Goal: Task Accomplishment & Management: Use online tool/utility

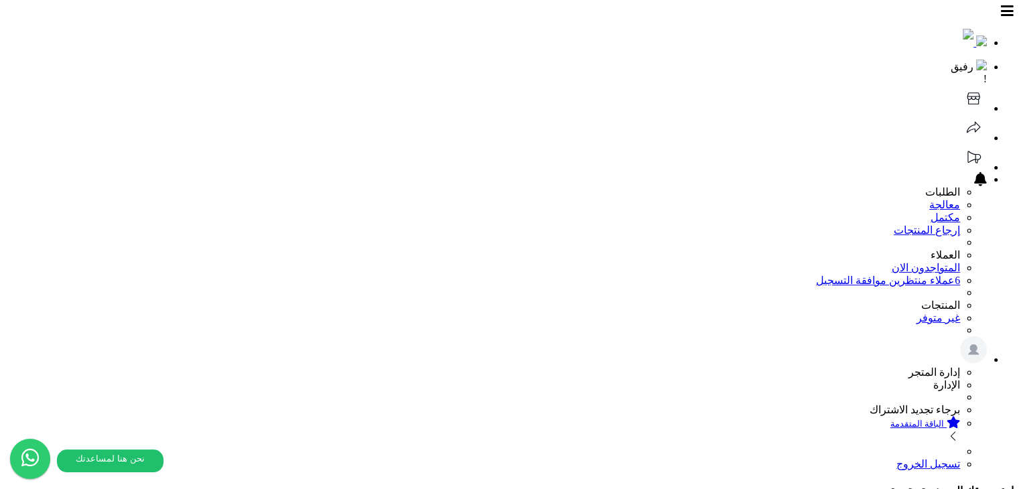
scroll to position [25, 0]
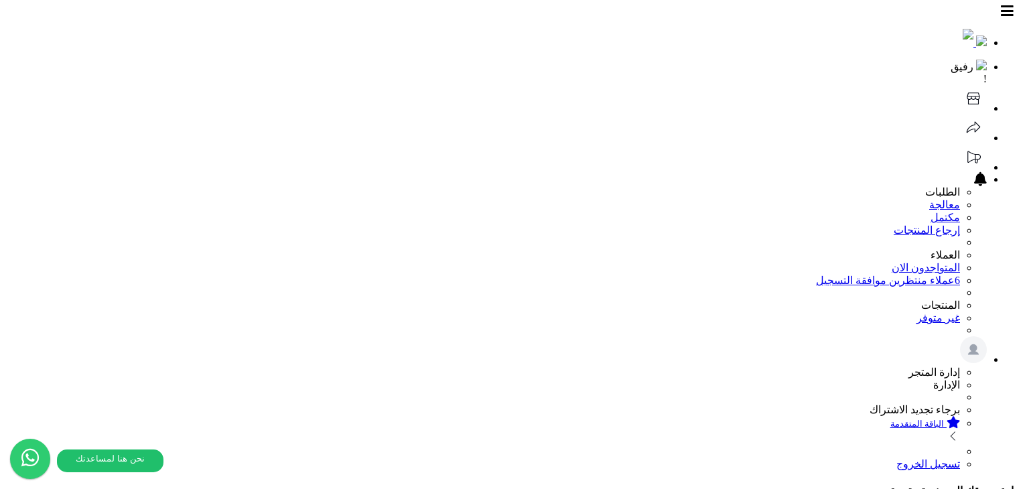
scroll to position [21, 0]
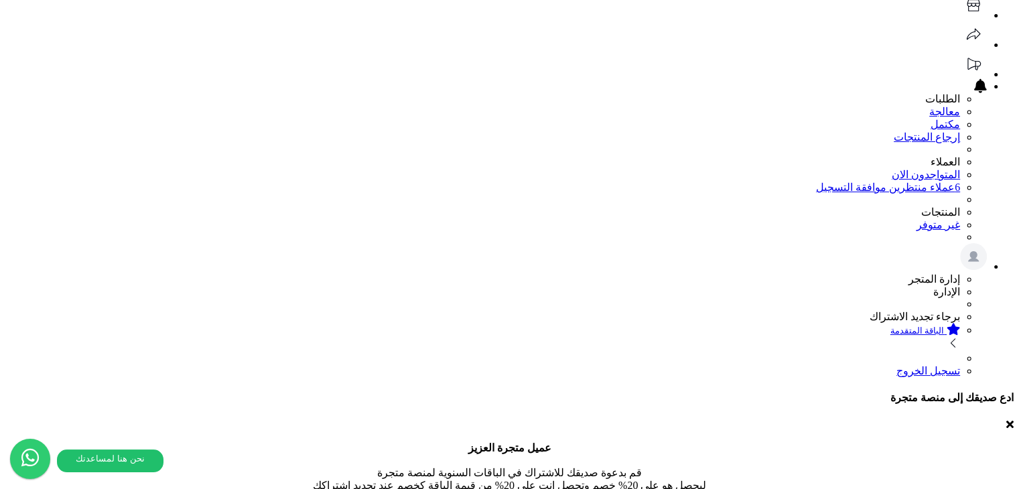
scroll to position [0, 0]
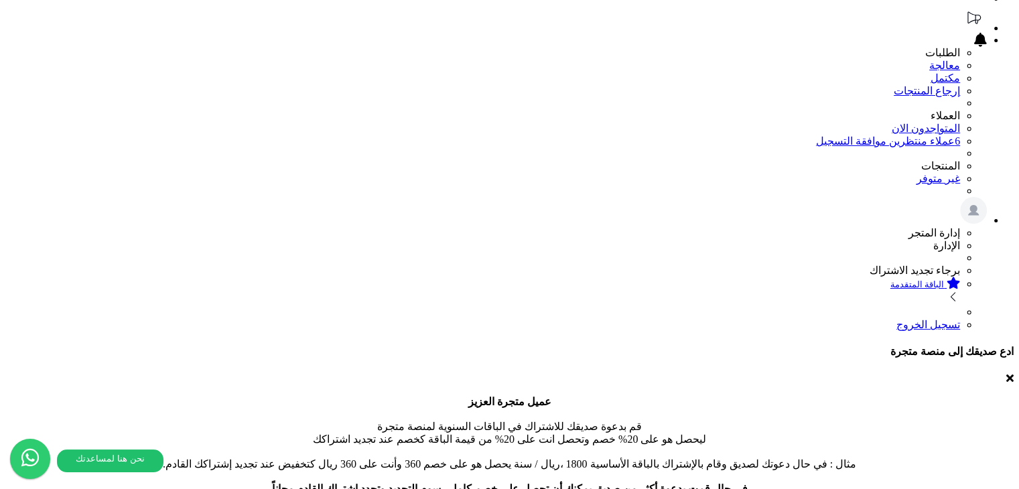
scroll to position [110, 0]
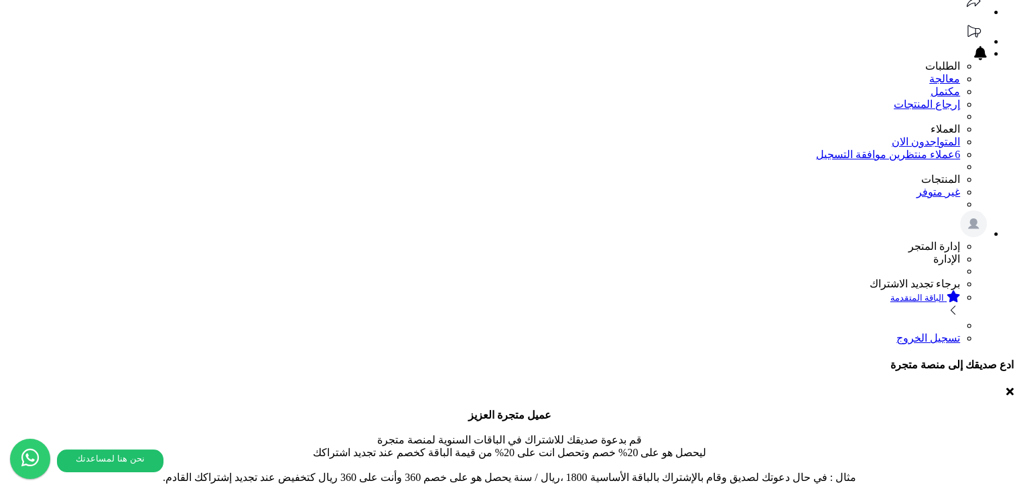
scroll to position [139, 0]
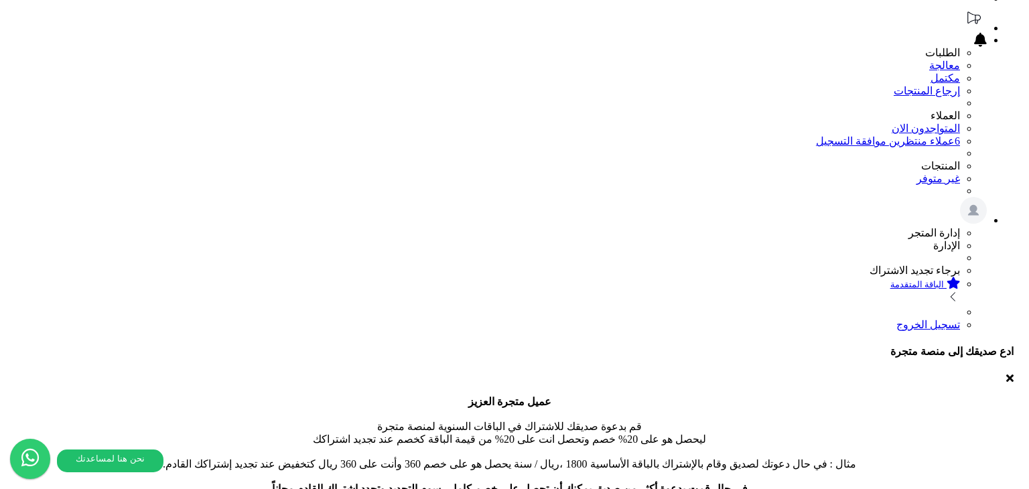
drag, startPoint x: 245, startPoint y: 102, endPoint x: 342, endPoint y: 103, distance: 97.2
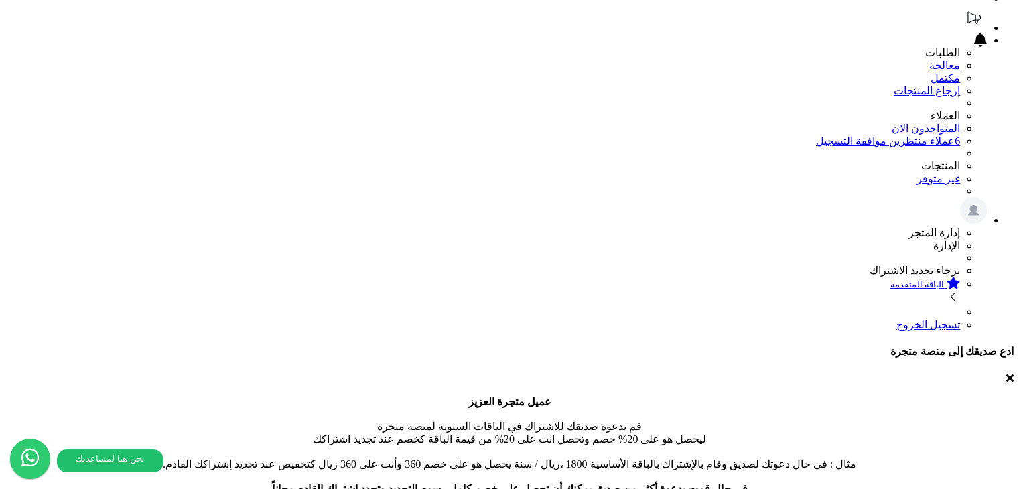
scroll to position [0, 0]
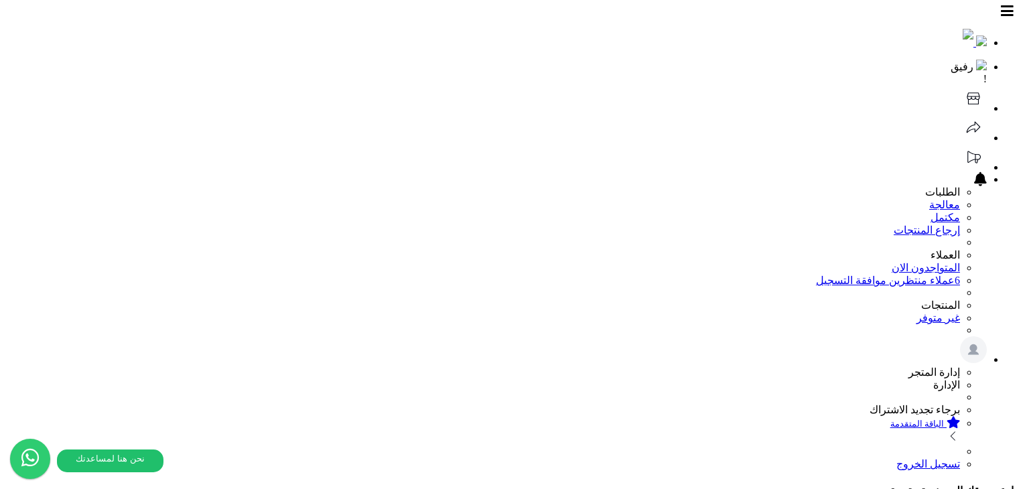
scroll to position [21, 0]
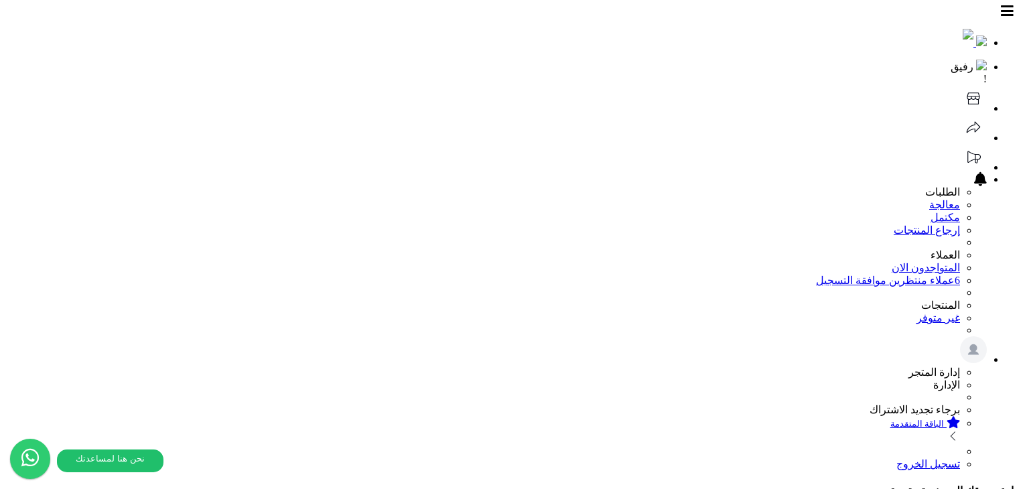
scroll to position [0, 0]
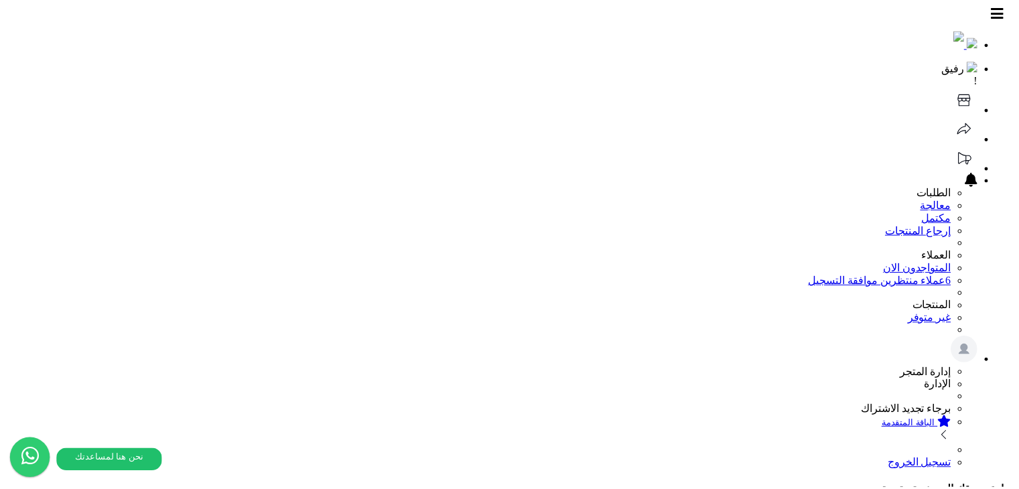
scroll to position [21, 0]
